Goal: Check status: Check status

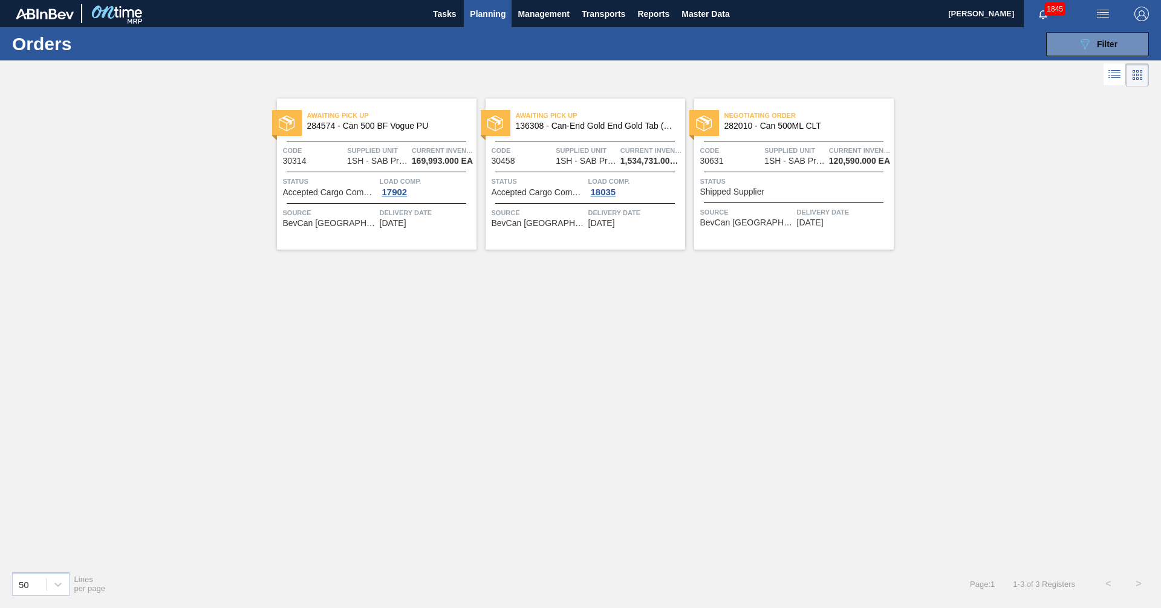
click at [765, 191] on div "Status Shipped Supplier" at bounding box center [795, 185] width 190 height 21
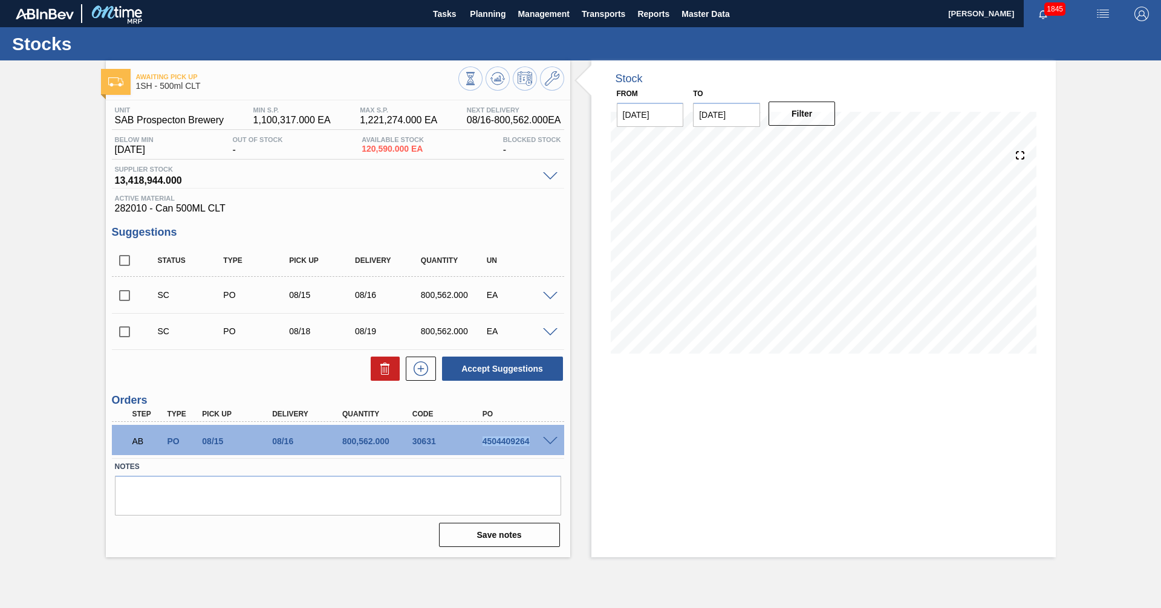
drag, startPoint x: 480, startPoint y: 441, endPoint x: 532, endPoint y: 441, distance: 52.0
click at [532, 441] on div "4504409264" at bounding box center [519, 442] width 79 height 10
copy div "4504409264"
click at [487, 16] on span "Planning" at bounding box center [488, 14] width 36 height 15
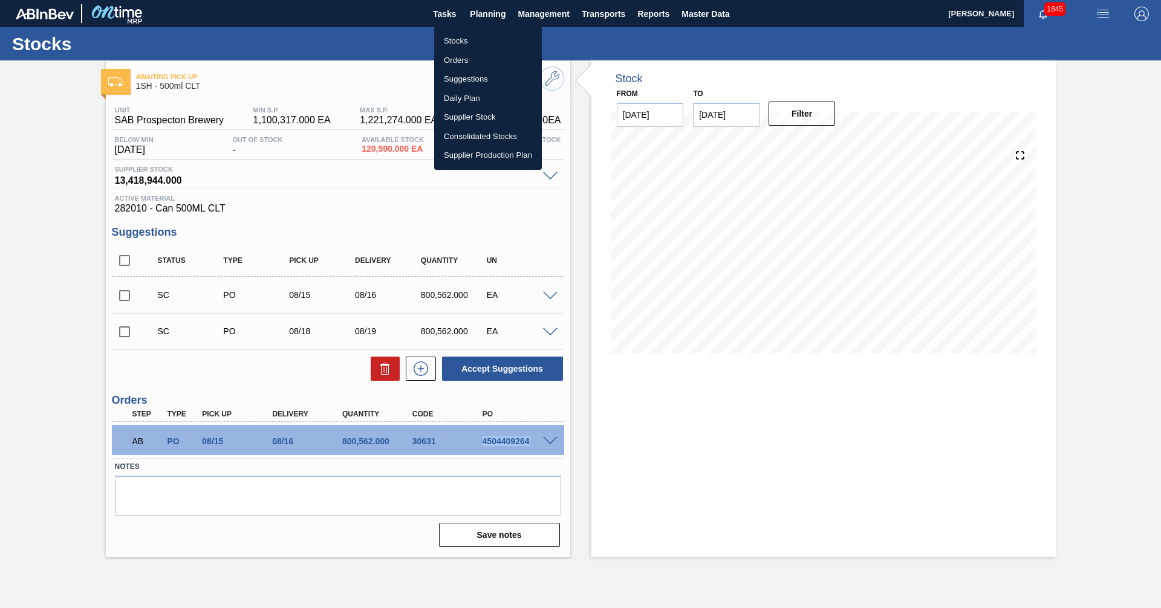
click at [449, 59] on li "Orders" at bounding box center [488, 60] width 108 height 19
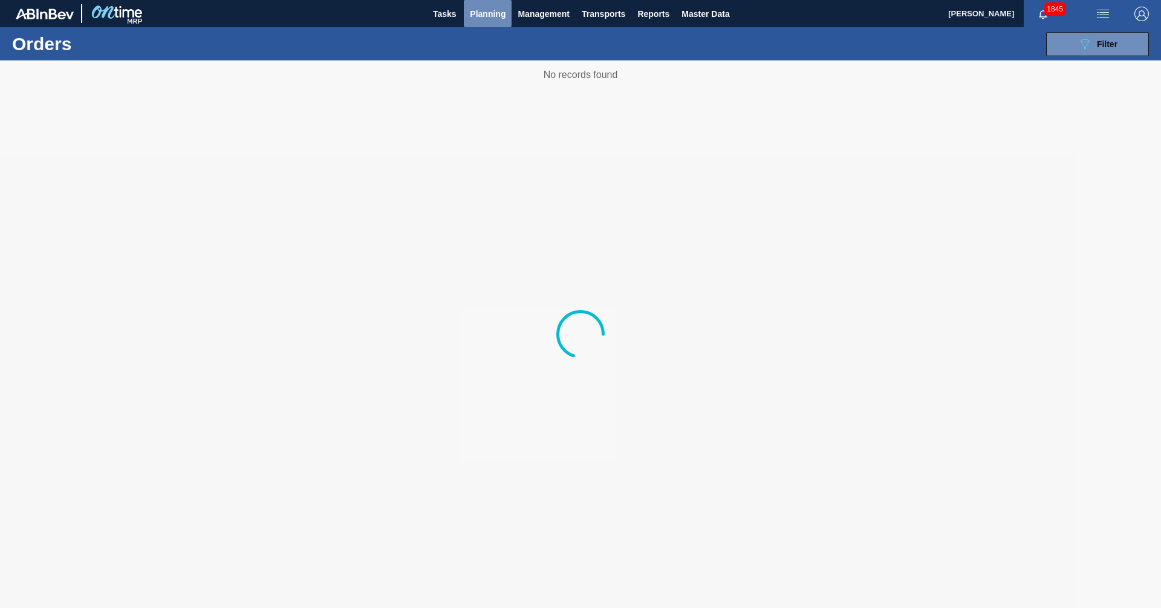
click at [478, 13] on span "Planning" at bounding box center [488, 14] width 36 height 15
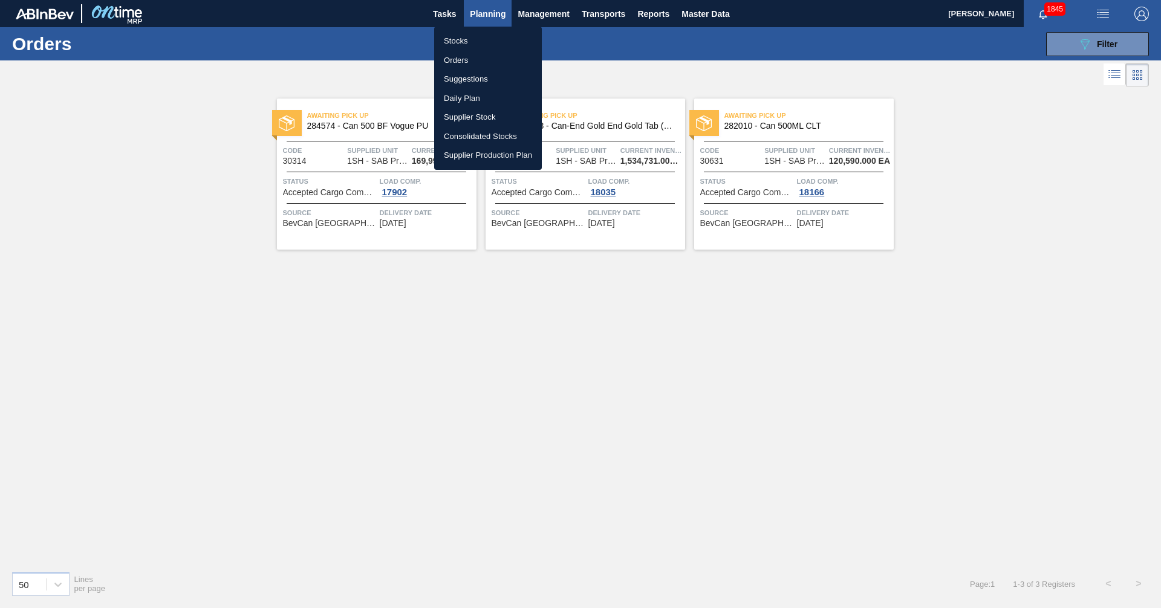
click at [455, 36] on li "Stocks" at bounding box center [488, 40] width 108 height 19
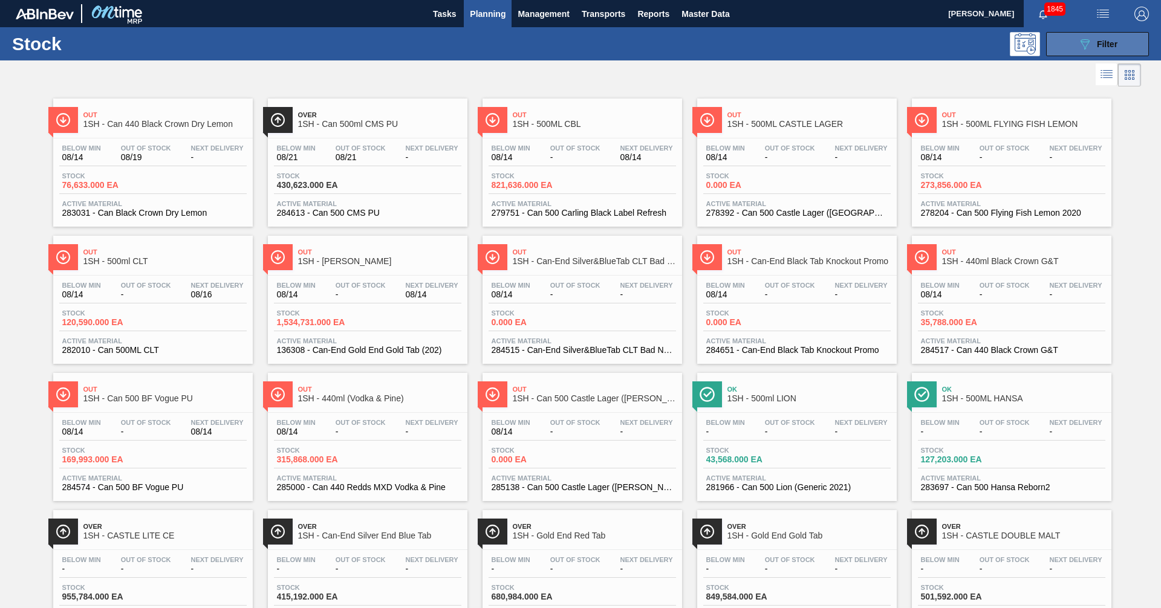
click at [1098, 37] on div "089F7B8B-B2A5-4AFE-B5C0-19BA573D28AC Filter" at bounding box center [1098, 44] width 40 height 15
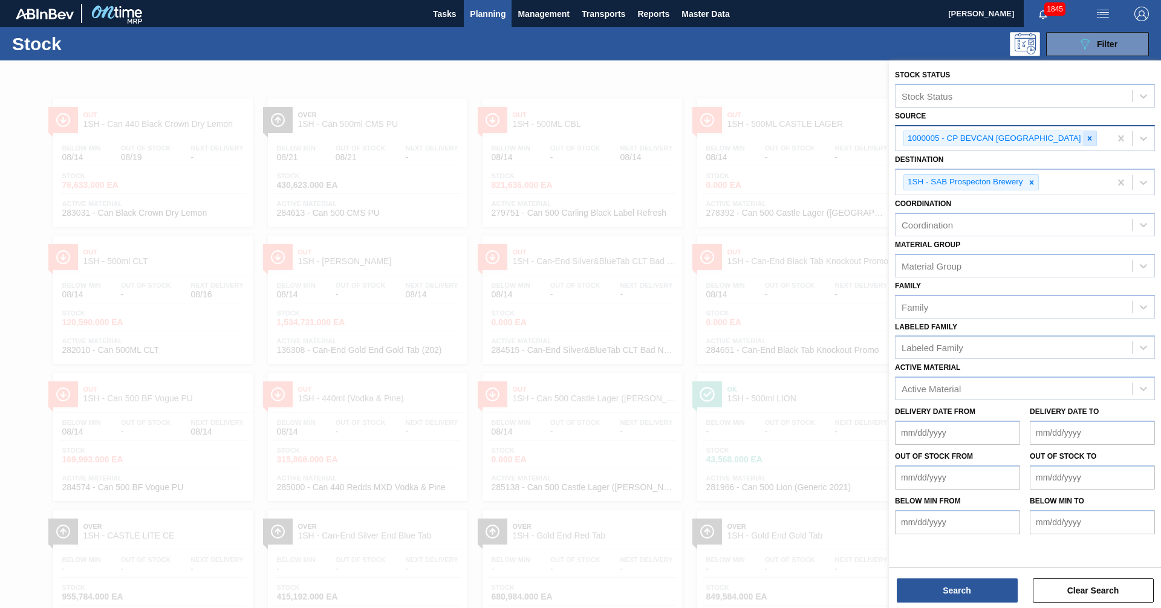
click at [1085, 142] on icon at bounding box center [1089, 138] width 8 height 8
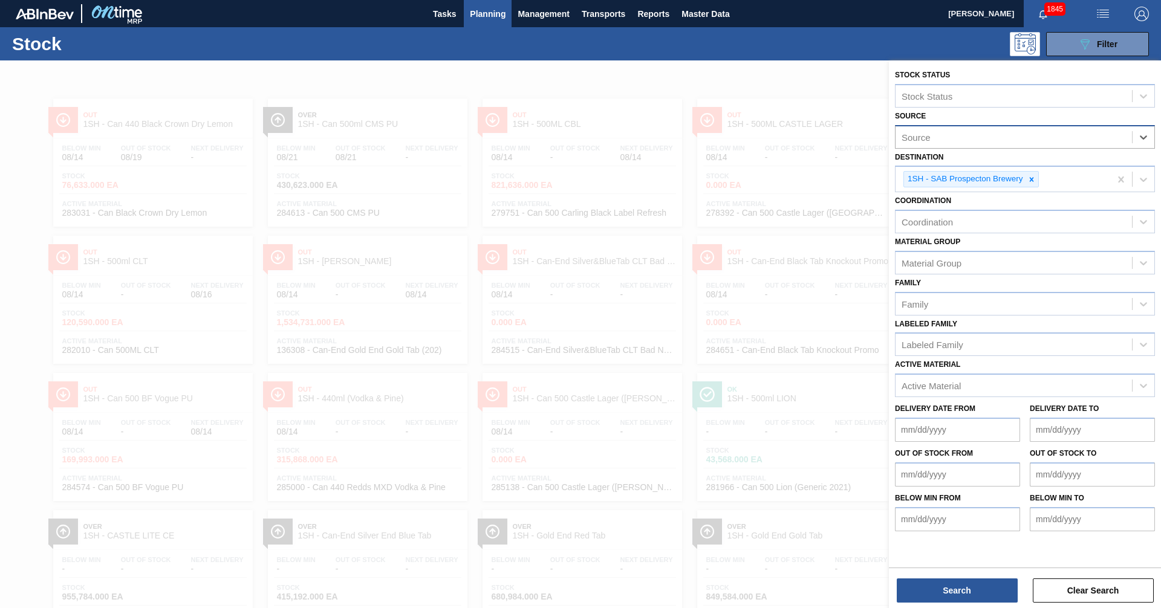
type input "v"
type input "[PERSON_NAME]"
click at [982, 172] on div "1028075 - COLEUS PACKAGING PTY LTD" at bounding box center [1025, 167] width 260 height 22
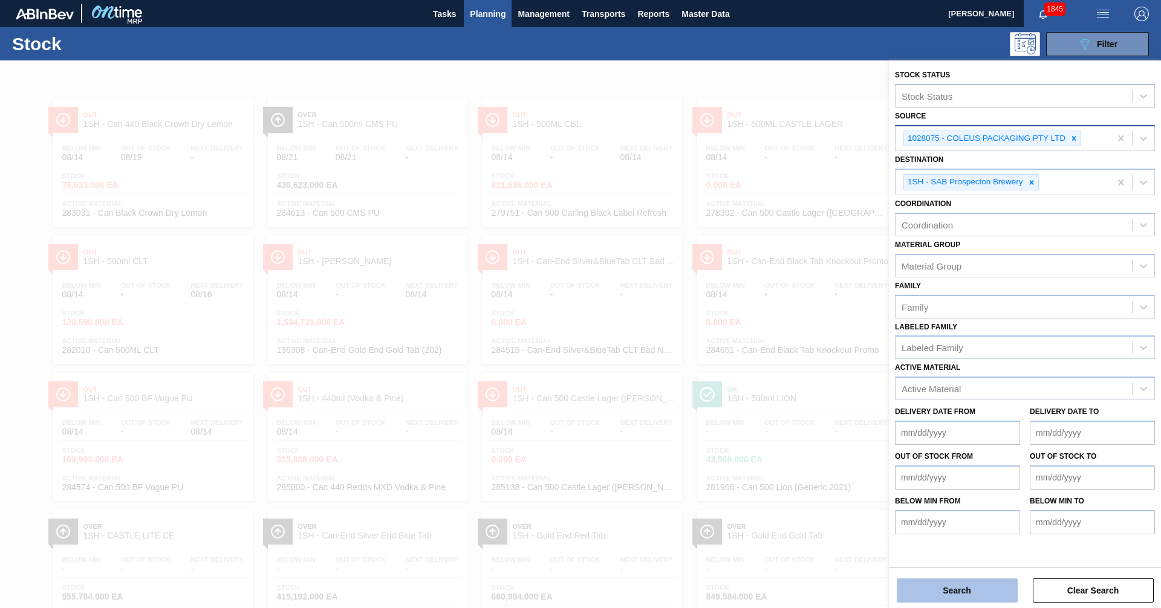
click at [973, 583] on button "Search" at bounding box center [957, 591] width 121 height 24
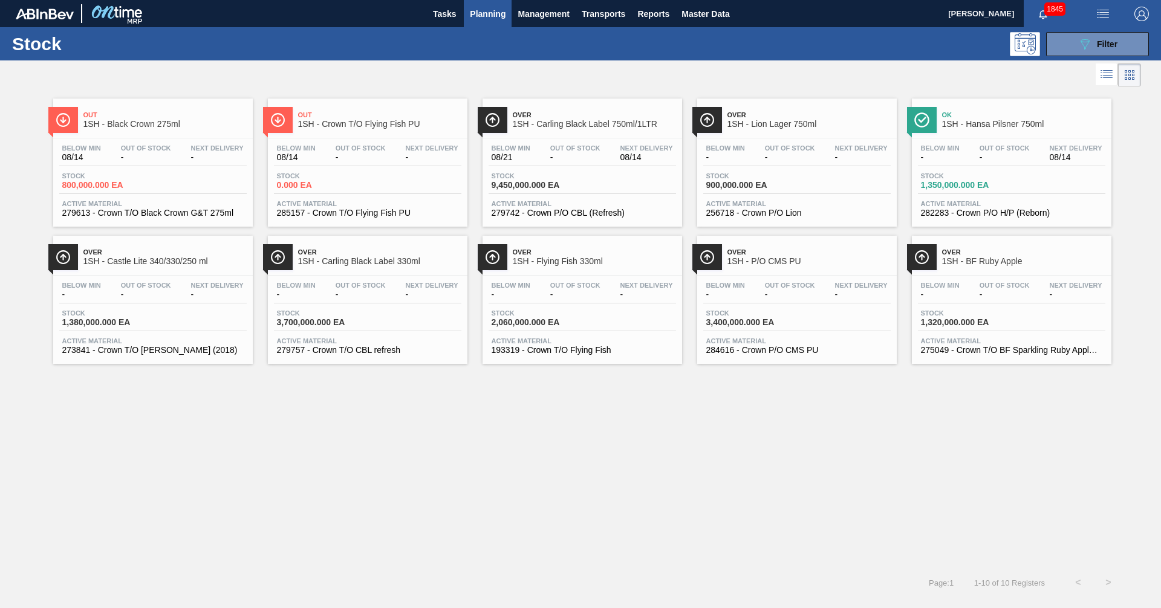
click at [995, 253] on span "Over" at bounding box center [1023, 252] width 163 height 7
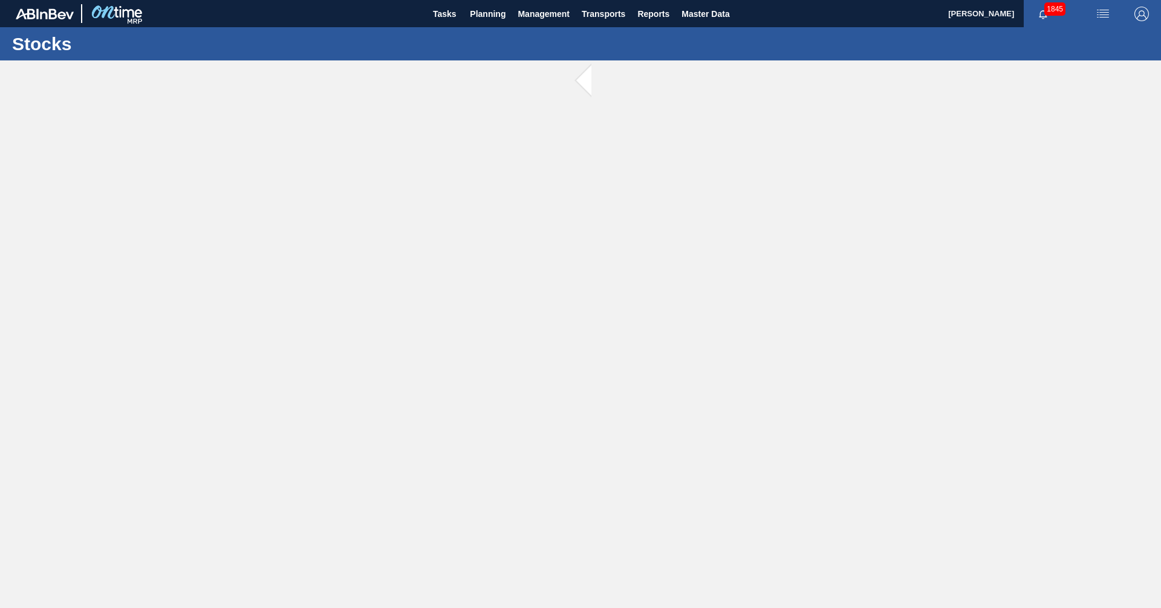
click at [591, 79] on span at bounding box center [598, 80] width 15 height 41
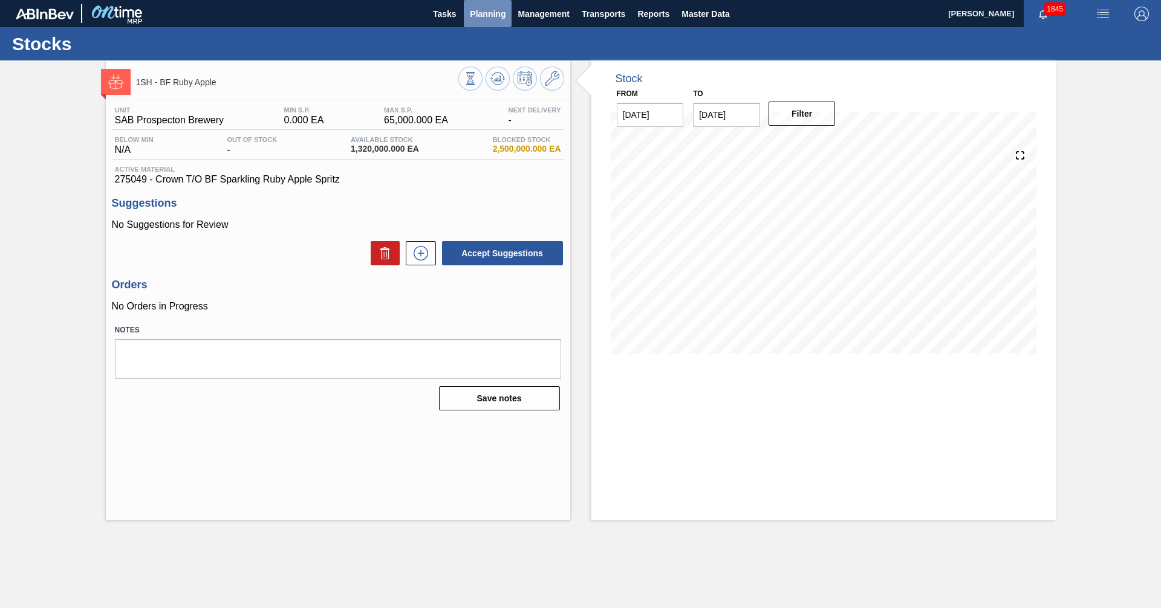
click at [484, 13] on span "Planning" at bounding box center [488, 14] width 36 height 15
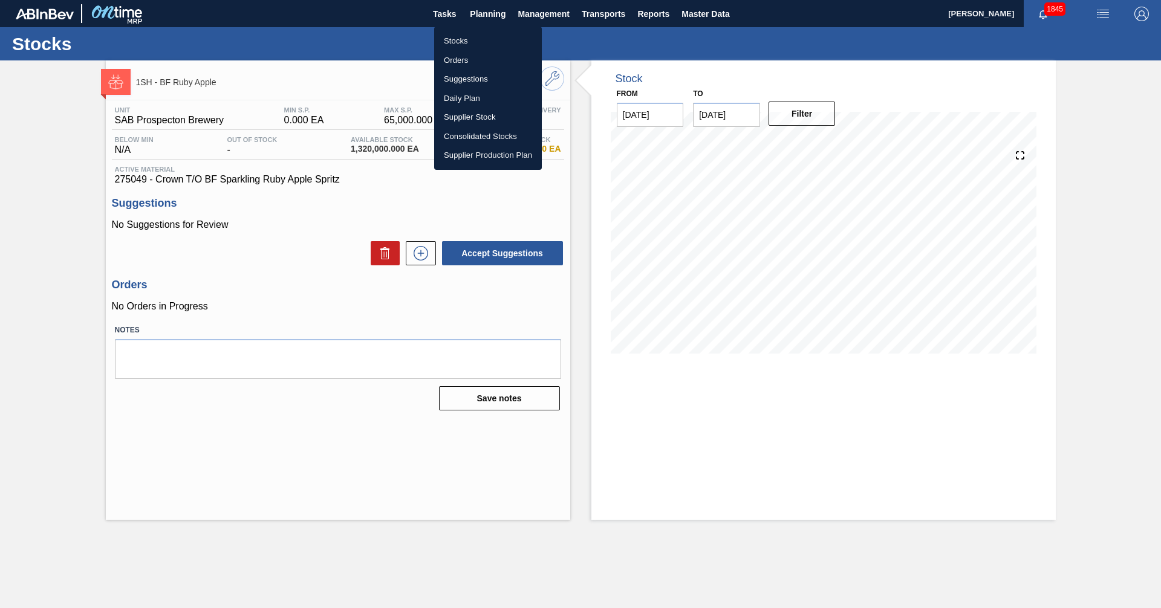
click at [455, 39] on li "Stocks" at bounding box center [488, 40] width 108 height 19
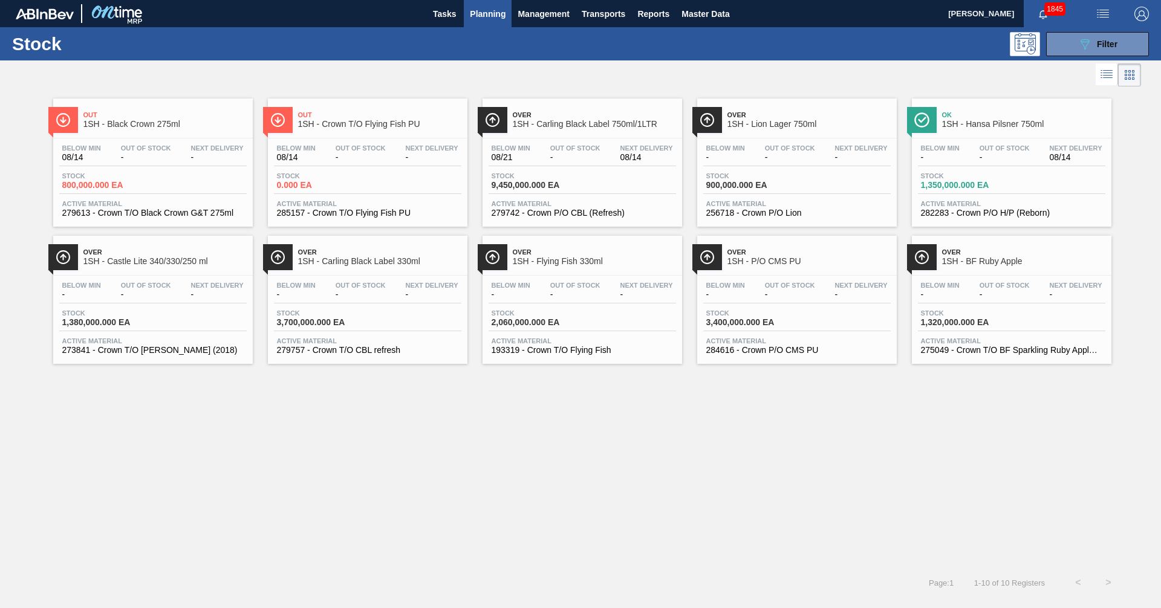
click at [134, 124] on span "1SH - Black Crown 275ml" at bounding box center [164, 124] width 163 height 9
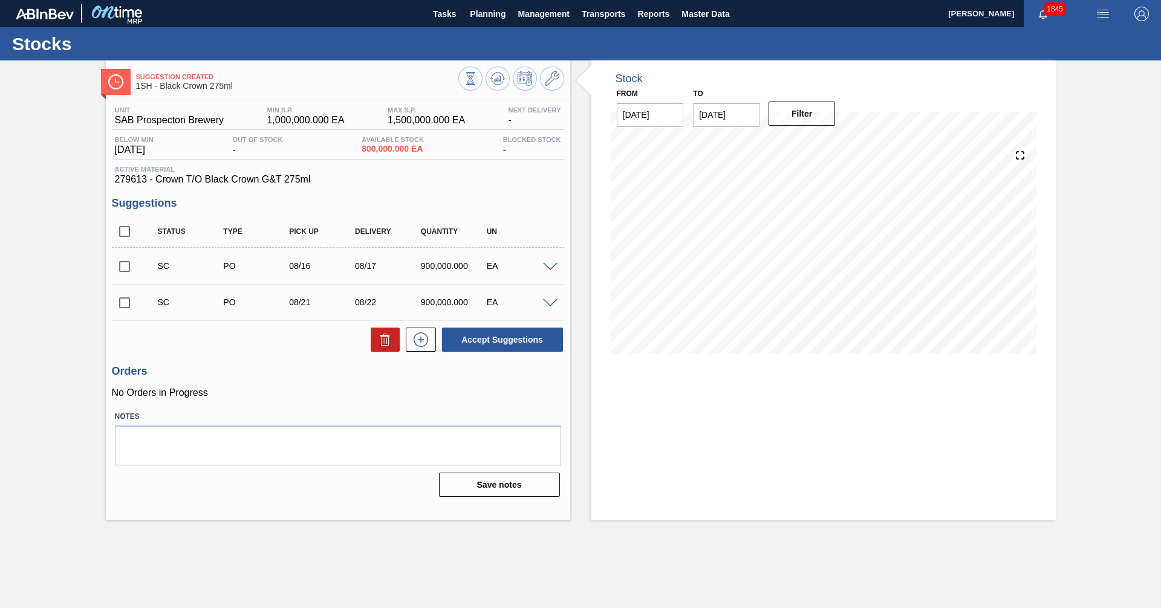
click at [348, 409] on label "Notes" at bounding box center [338, 417] width 446 height 18
click at [556, 301] on span at bounding box center [550, 303] width 15 height 9
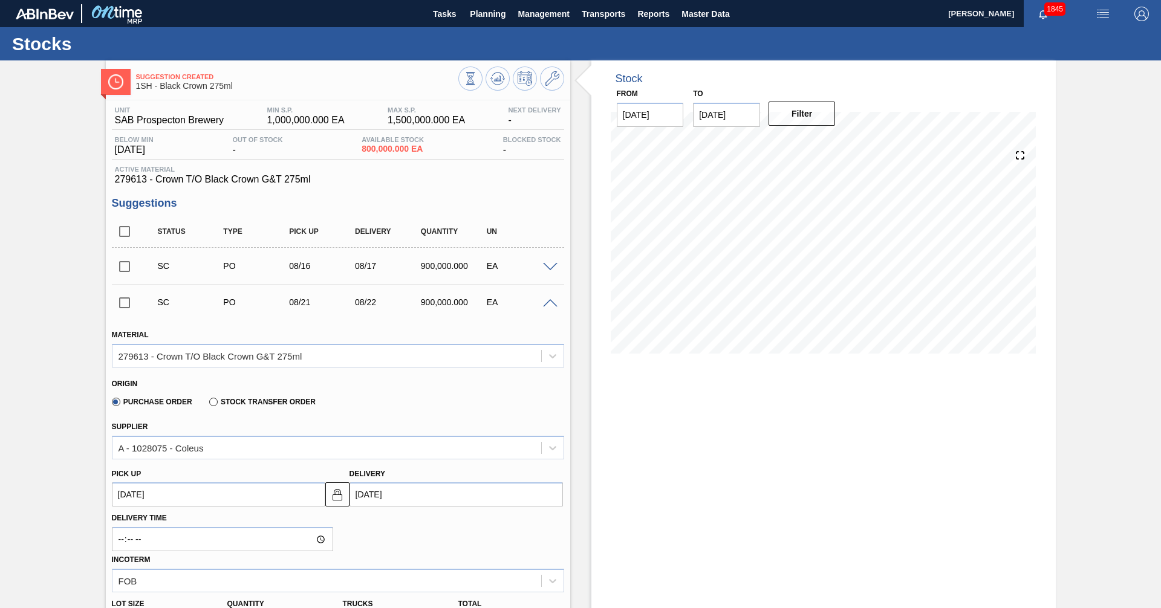
click at [556, 301] on span at bounding box center [550, 303] width 15 height 9
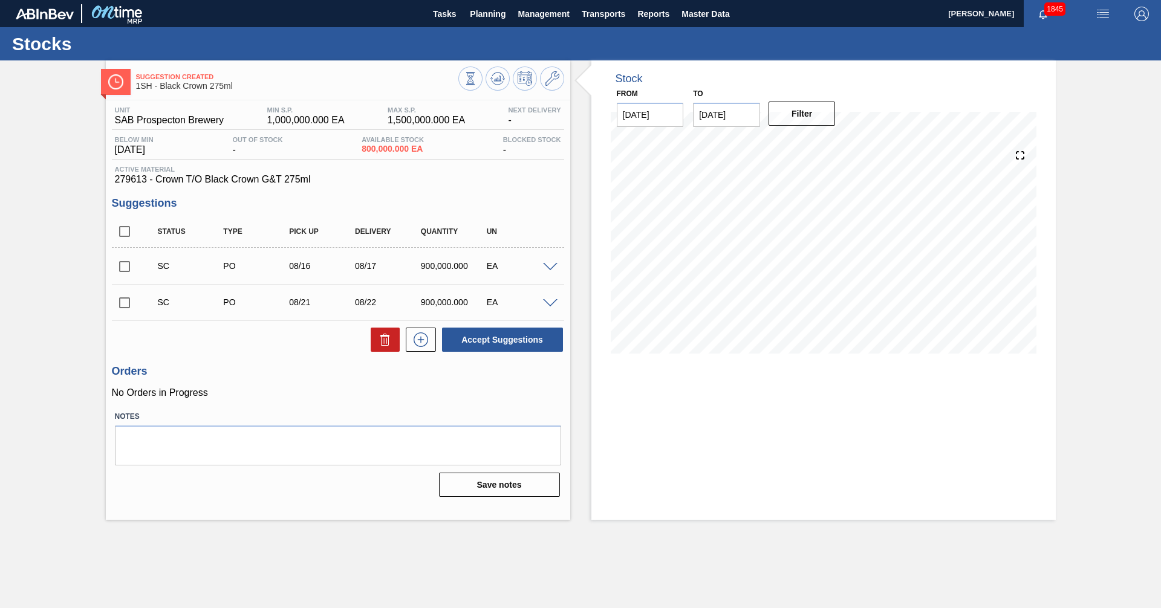
click at [129, 304] on input "checkbox" at bounding box center [124, 302] width 25 height 25
click at [489, 346] on button "Accept Suggestions" at bounding box center [502, 340] width 121 height 24
checkbox input "false"
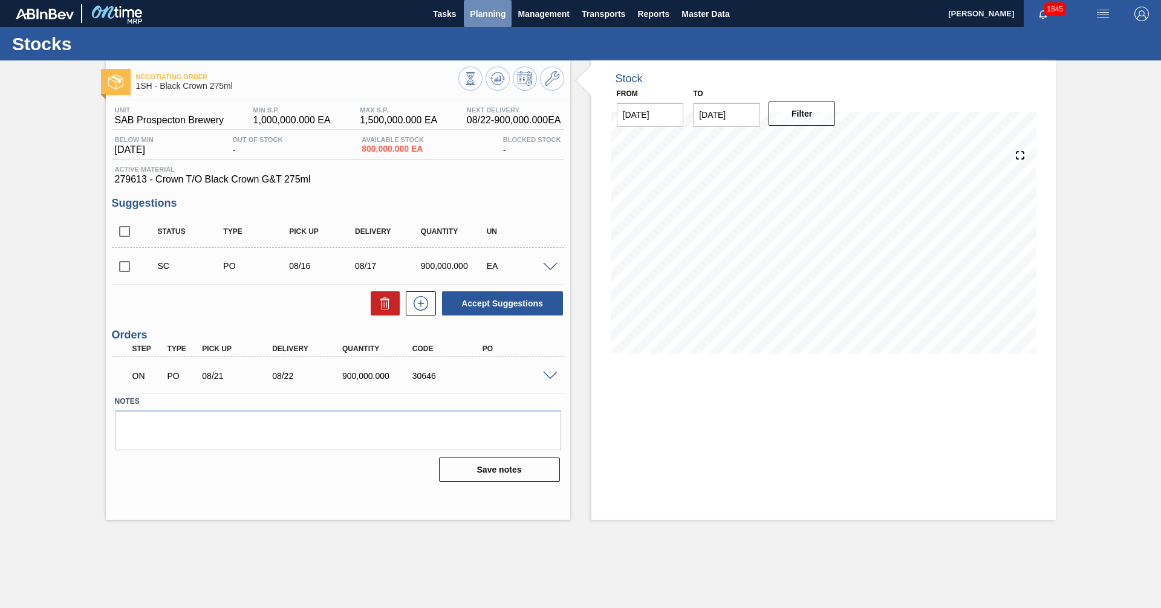
click at [486, 25] on button "Planning" at bounding box center [488, 13] width 48 height 27
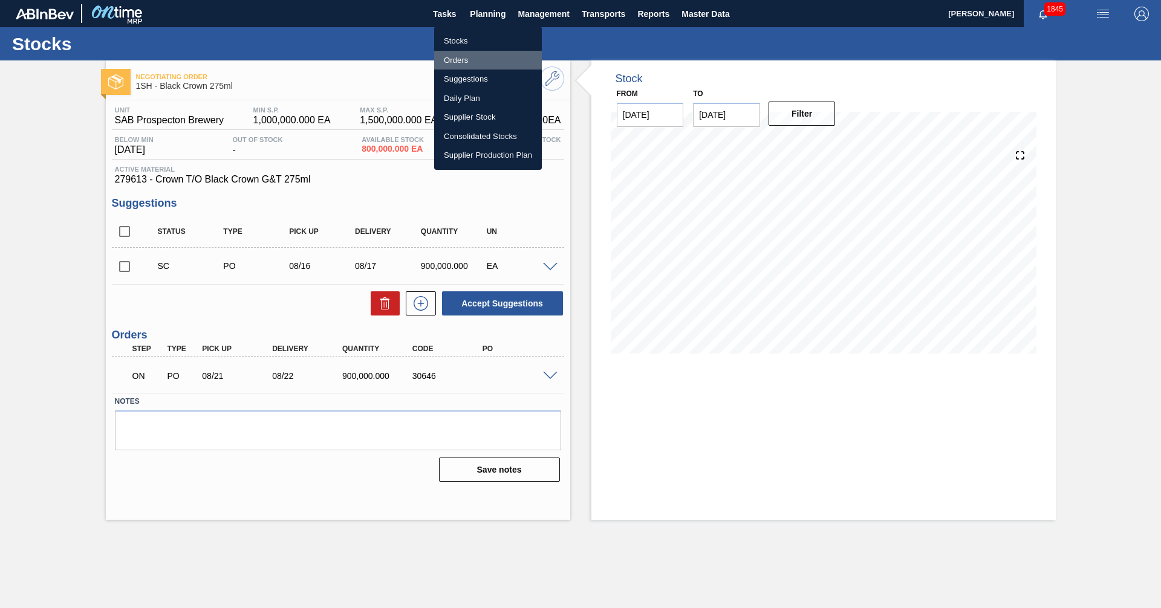
click at [457, 62] on li "Orders" at bounding box center [488, 60] width 108 height 19
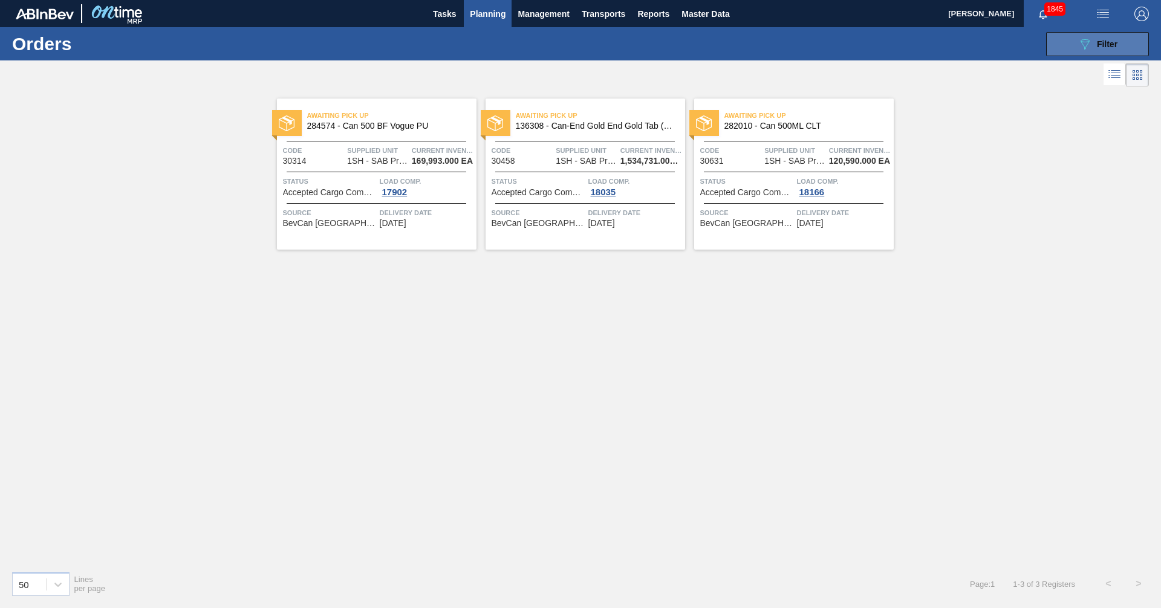
click at [1063, 48] on button "089F7B8B-B2A5-4AFE-B5C0-19BA573D28AC Filter" at bounding box center [1097, 44] width 103 height 24
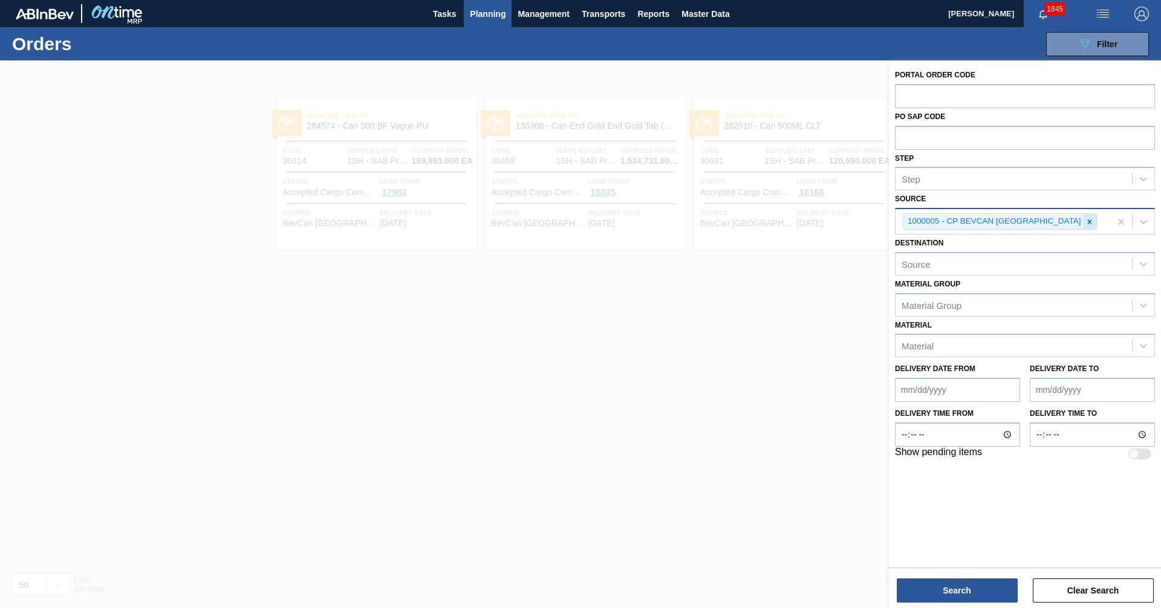
click at [1085, 220] on icon at bounding box center [1089, 222] width 8 height 8
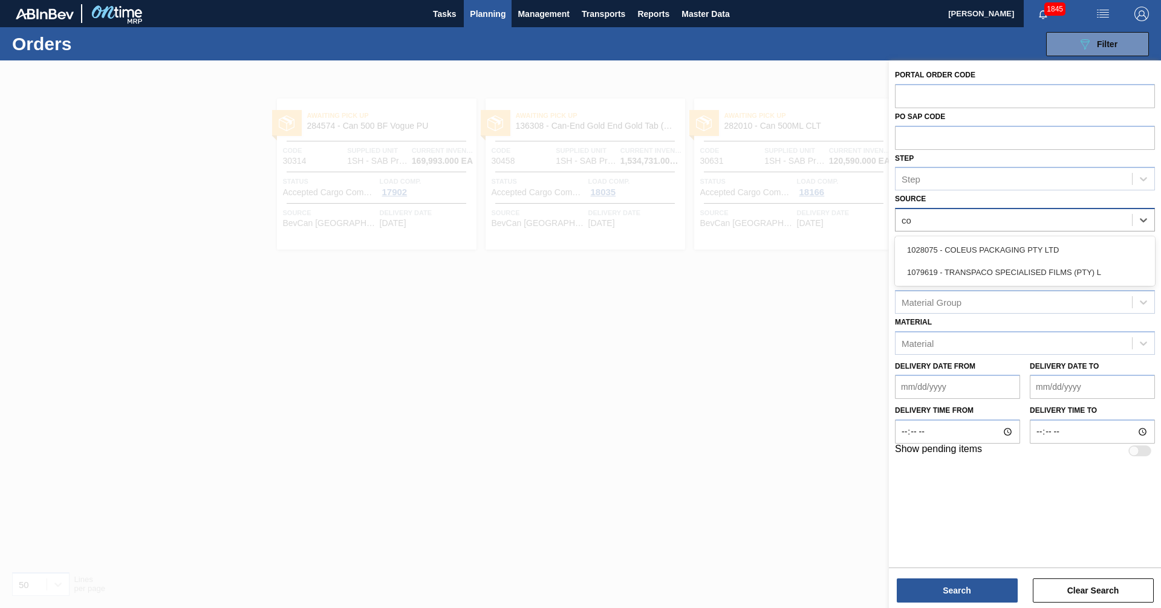
type input "col"
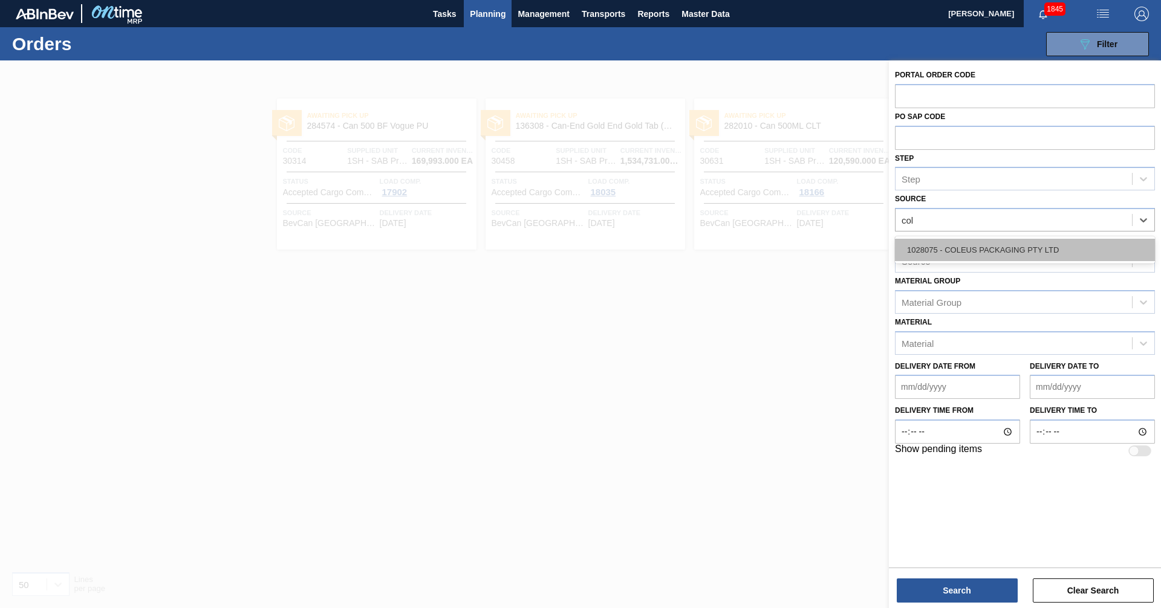
click at [995, 253] on div "1028075 - COLEUS PACKAGING PTY LTD" at bounding box center [1025, 250] width 260 height 22
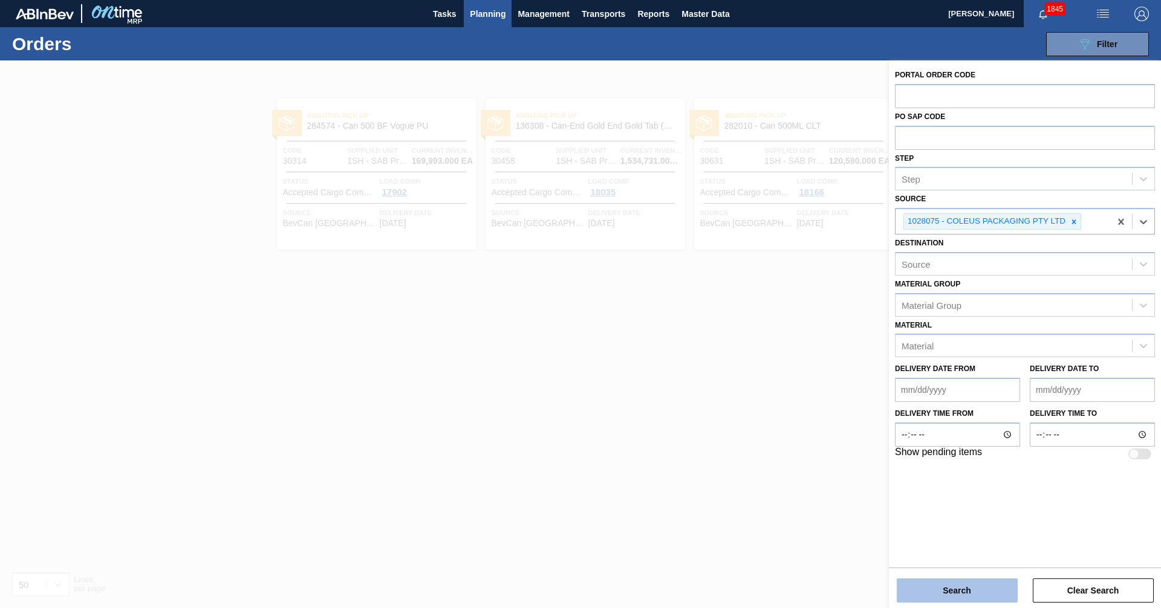
click at [942, 585] on button "Search" at bounding box center [957, 591] width 121 height 24
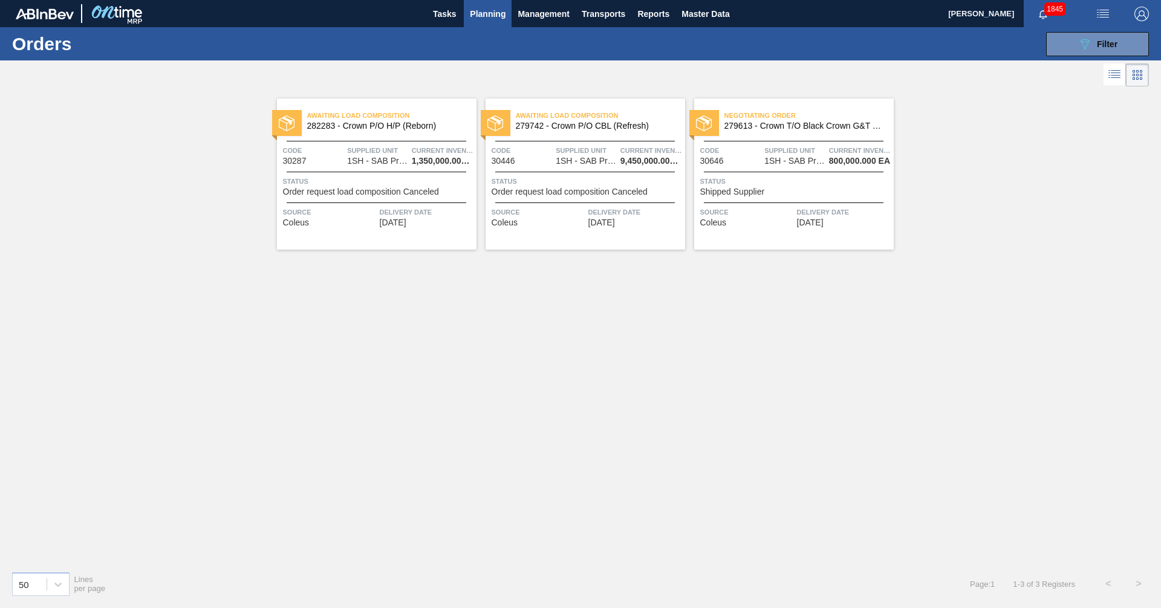
click at [707, 342] on div "Awaiting Load Composition 282283 - Crown P/O H/P (Reborn) Code 30287 Supplied U…" at bounding box center [580, 326] width 1161 height 472
click at [520, 331] on div "Awaiting Load Composition 282283 - Crown P/O H/P (Reborn) Code 30287 Supplied U…" at bounding box center [580, 326] width 1161 height 472
drag, startPoint x: 247, startPoint y: 70, endPoint x: 842, endPoint y: 245, distance: 619.8
click at [842, 245] on main "Tasks Planning Management Transports Reports Master Data [PERSON_NAME] 1845 Mar…" at bounding box center [580, 304] width 1161 height 608
click at [613, 360] on div "Awaiting Load Composition 282283 - Crown P/O H/P (Reborn) Code 30287 Supplied U…" at bounding box center [580, 326] width 1161 height 472
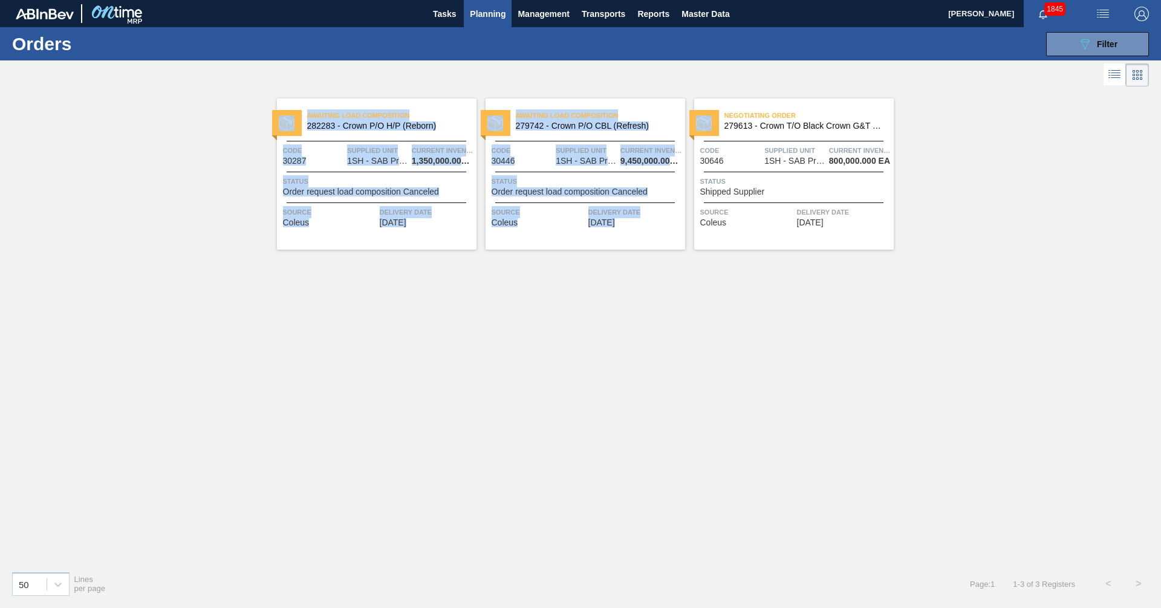
drag, startPoint x: 908, startPoint y: 94, endPoint x: 321, endPoint y: 90, distance: 587.8
click at [321, 90] on div "Awaiting Load Composition 282283 - Crown P/O H/P (Reborn) Code 30287 Supplied U…" at bounding box center [580, 326] width 1161 height 472
click at [781, 371] on div "Awaiting Load Composition 282283 - Crown P/O H/P (Reborn) Code 30287 Supplied U…" at bounding box center [580, 326] width 1161 height 472
click at [957, 244] on div "Awaiting Load Composition 282283 - Crown P/O H/P (Reborn) Code 30287 Supplied U…" at bounding box center [580, 326] width 1161 height 472
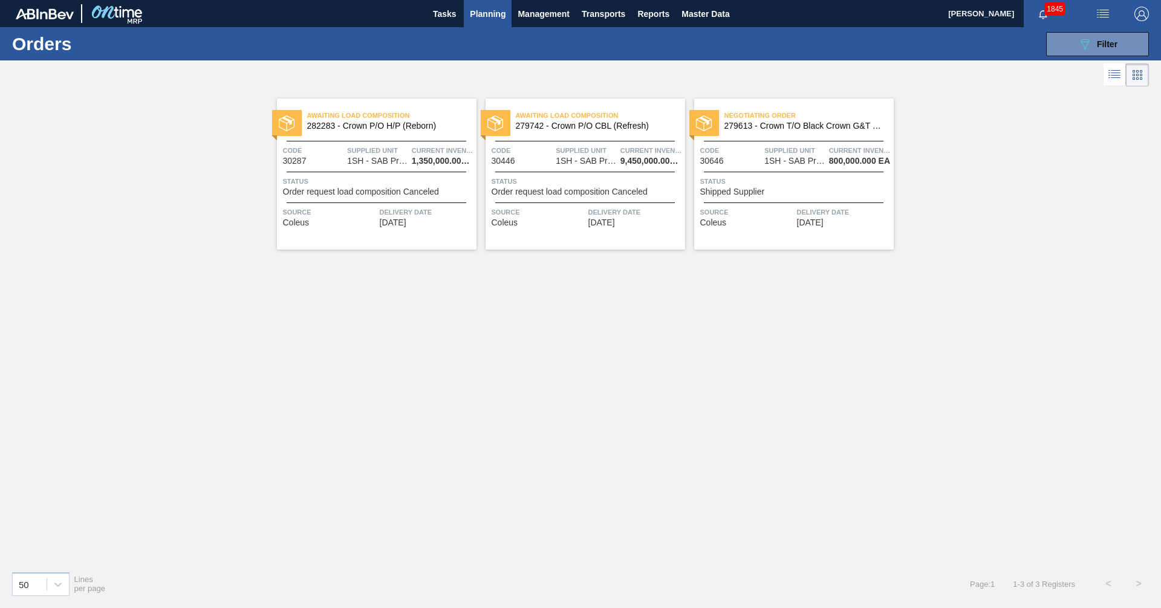
click at [946, 186] on div "Awaiting Load Composition 282283 - Crown P/O H/P (Reborn) Code 30287 Supplied U…" at bounding box center [580, 326] width 1161 height 472
drag, startPoint x: 938, startPoint y: 260, endPoint x: 917, endPoint y: 258, distance: 20.7
click at [937, 260] on div "Awaiting Load Composition 282283 - Crown P/O H/P (Reborn) Code 30287 Supplied U…" at bounding box center [580, 326] width 1161 height 472
click at [772, 178] on span "Status" at bounding box center [795, 181] width 190 height 12
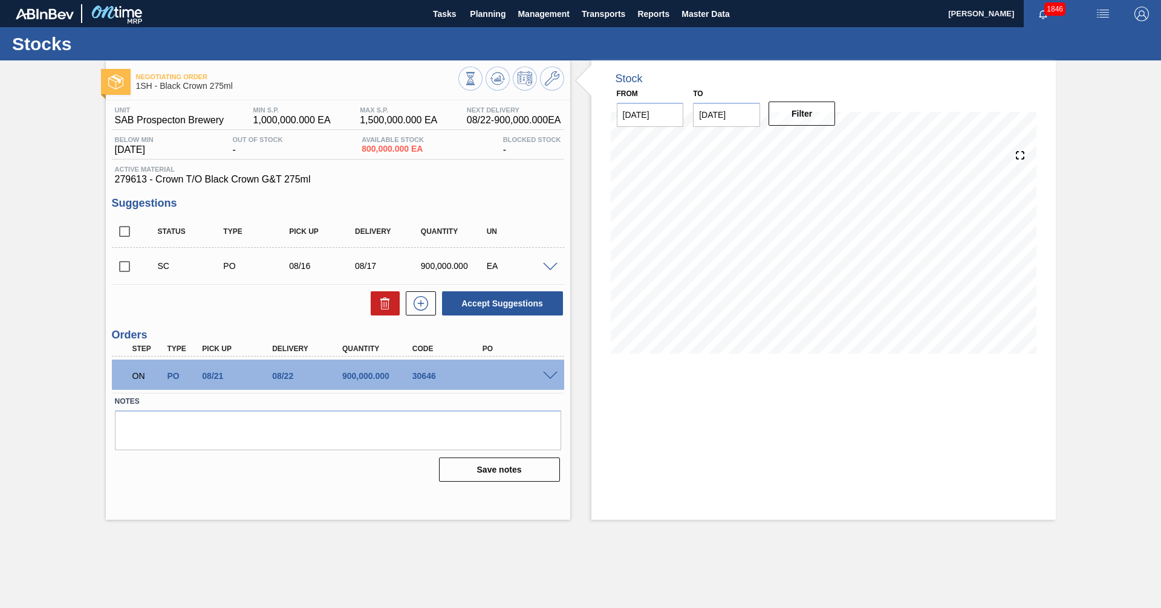
click at [544, 375] on span at bounding box center [550, 376] width 15 height 9
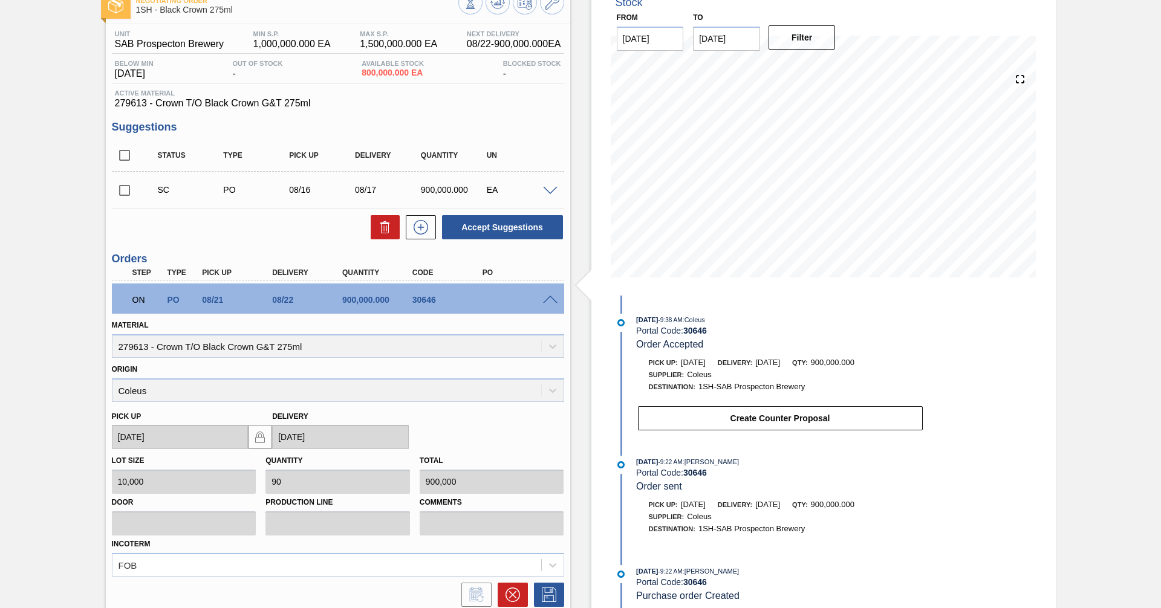
scroll to position [177, 0]
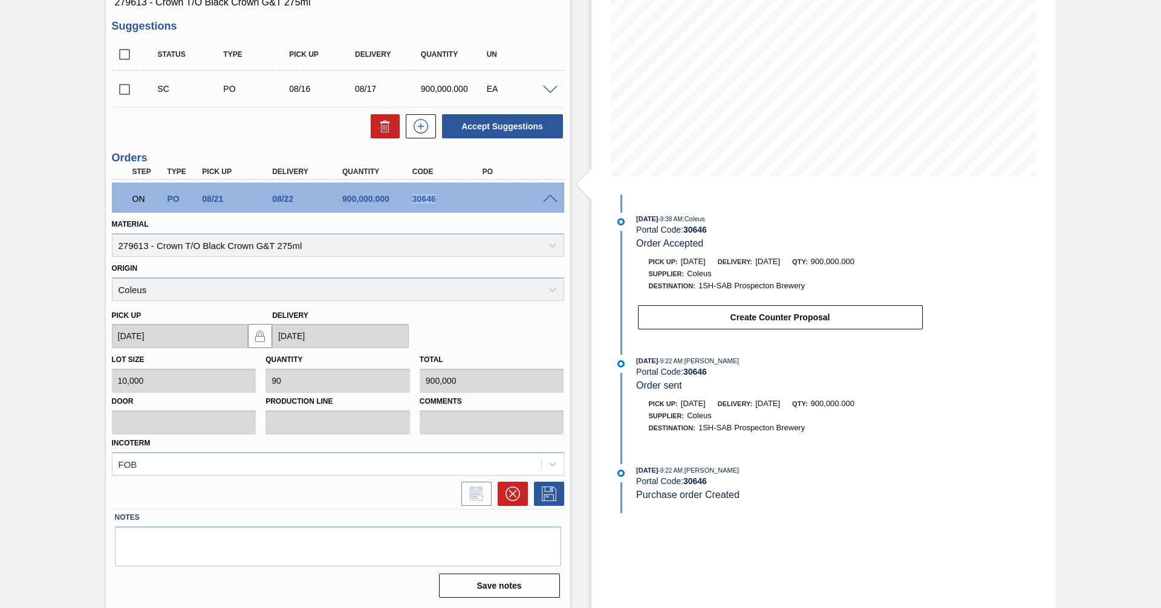
drag, startPoint x: 439, startPoint y: 196, endPoint x: 407, endPoint y: 196, distance: 32.1
click at [407, 196] on div "30646" at bounding box center [440, 199] width 70 height 10
copy div "30646"
click at [472, 338] on div "Pick up [DATE] Delivery [DATE]" at bounding box center [338, 325] width 462 height 48
click at [548, 201] on span at bounding box center [550, 199] width 15 height 9
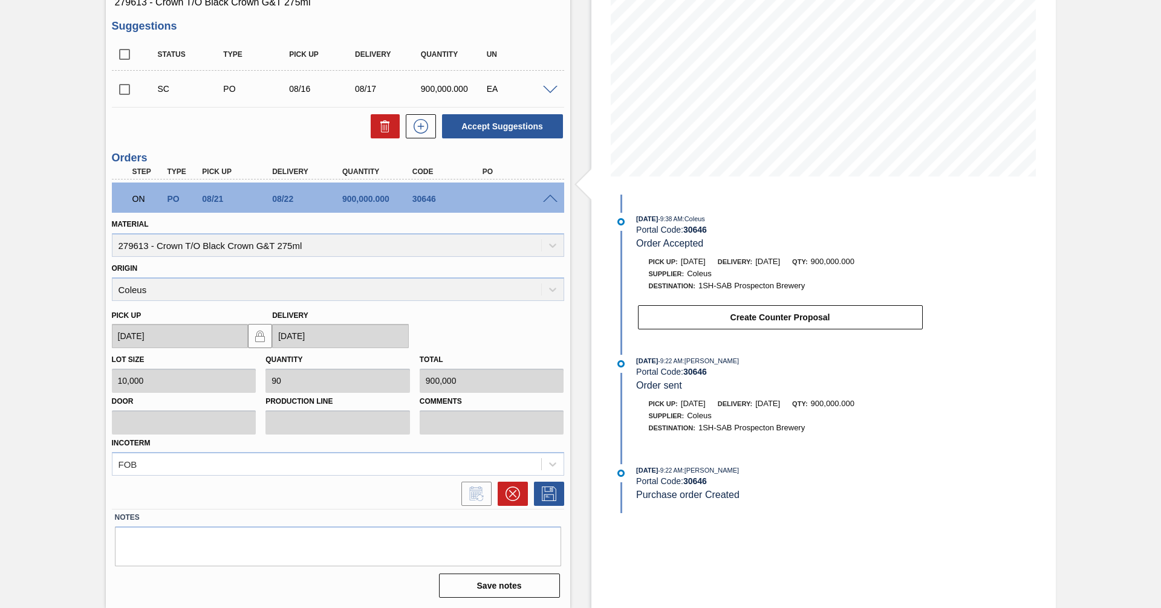
scroll to position [0, 0]
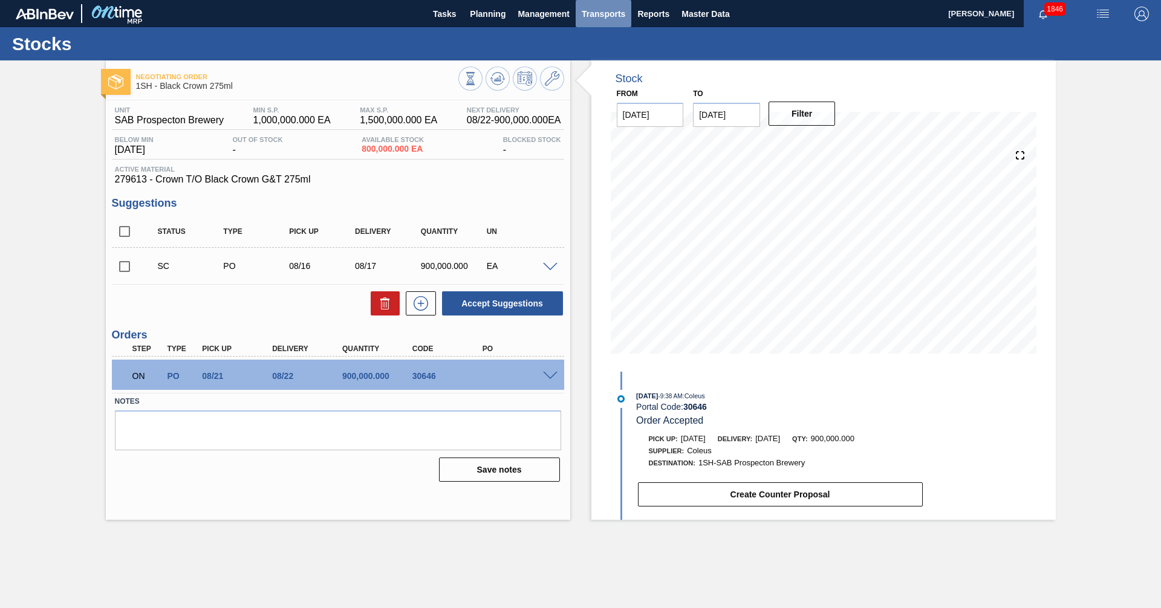
click at [620, 14] on span "Transports" at bounding box center [604, 14] width 44 height 15
click at [609, 39] on li "Load Composition" at bounding box center [604, 40] width 84 height 19
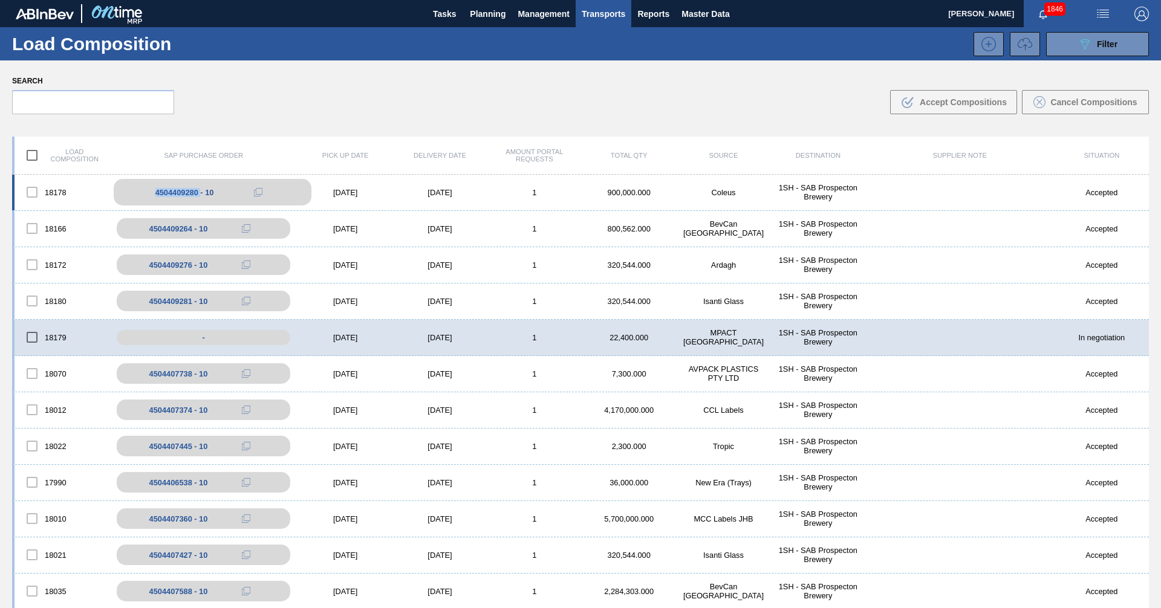
drag, startPoint x: 152, startPoint y: 192, endPoint x: 199, endPoint y: 197, distance: 47.4
click at [199, 197] on div "4504409280 - 10" at bounding box center [213, 192] width 198 height 27
